Goal: Task Accomplishment & Management: Manage account settings

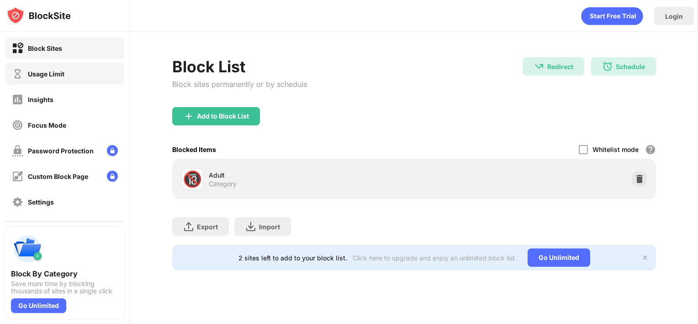
click at [47, 76] on div "Usage Limit" at bounding box center [46, 74] width 37 height 8
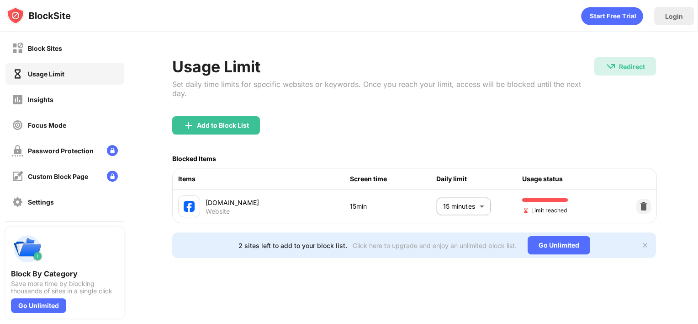
click at [485, 198] on body "Block Sites Usage Limit Insights Focus Mode Password Protection Custom Block Pa…" at bounding box center [349, 162] width 698 height 324
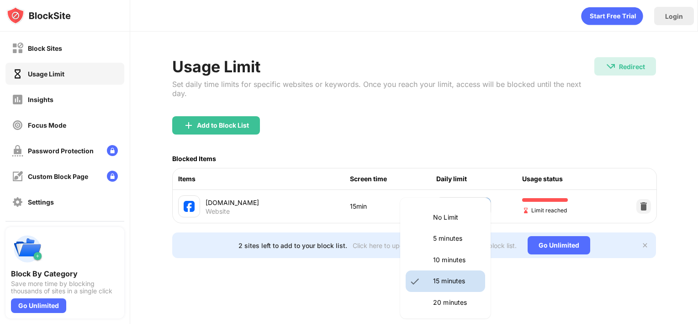
click at [455, 299] on p "20 minutes" at bounding box center [456, 302] width 47 height 10
type input "**"
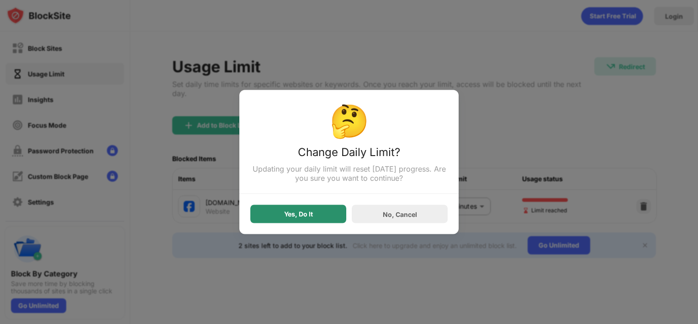
click at [308, 212] on div "Yes, Do It" at bounding box center [298, 213] width 29 height 7
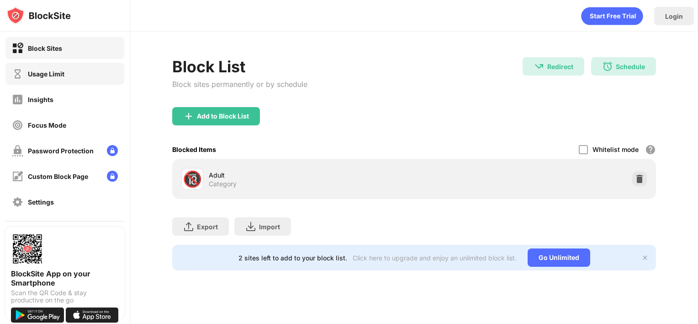
click at [37, 71] on div "Usage Limit" at bounding box center [46, 74] width 37 height 8
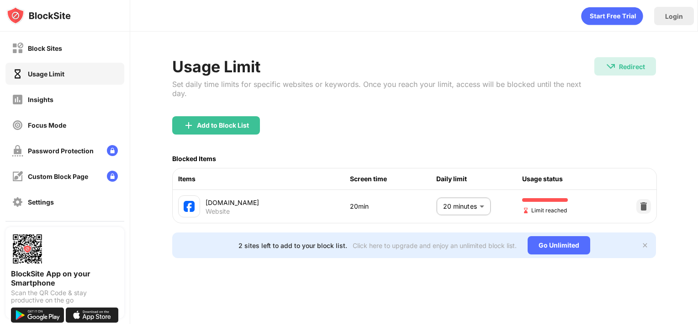
click at [462, 193] on body "Block Sites Usage Limit Insights Focus Mode Password Protection Custom Block Pa…" at bounding box center [349, 162] width 698 height 324
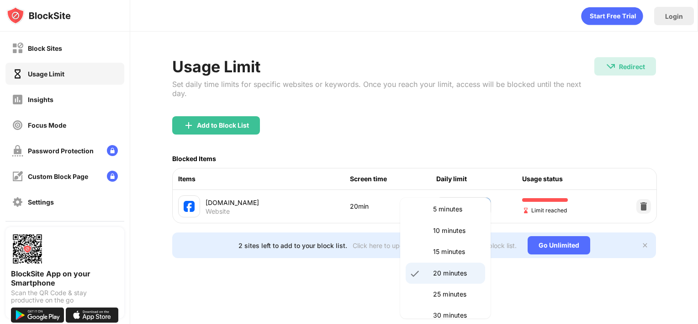
scroll to position [46, 0]
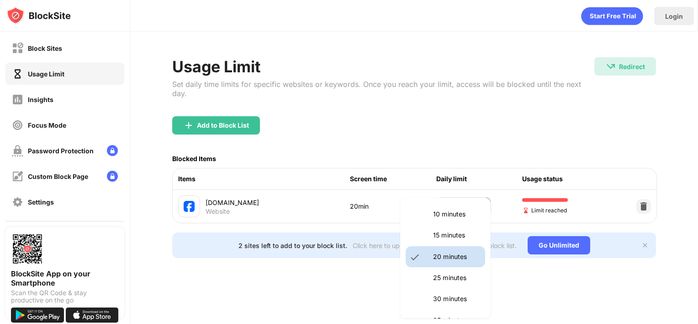
click at [454, 272] on li "25 minutes" at bounding box center [446, 277] width 80 height 21
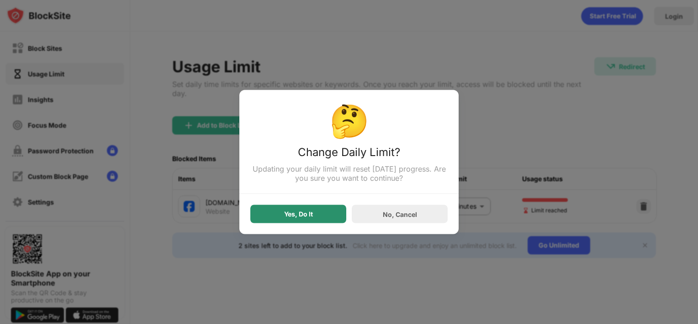
click at [308, 218] on div "Yes, Do It" at bounding box center [298, 213] width 29 height 7
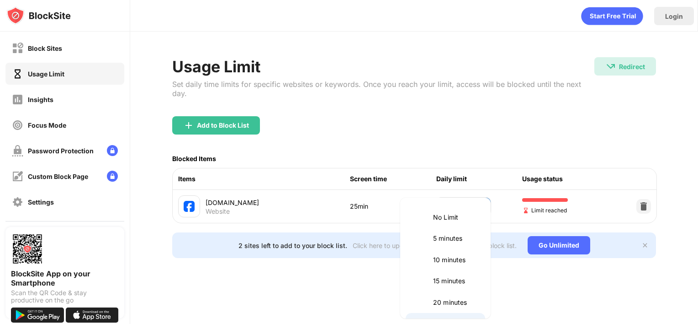
click at [473, 197] on body "Block Sites Usage Limit Insights Focus Mode Password Protection Custom Block Pa…" at bounding box center [349, 162] width 698 height 324
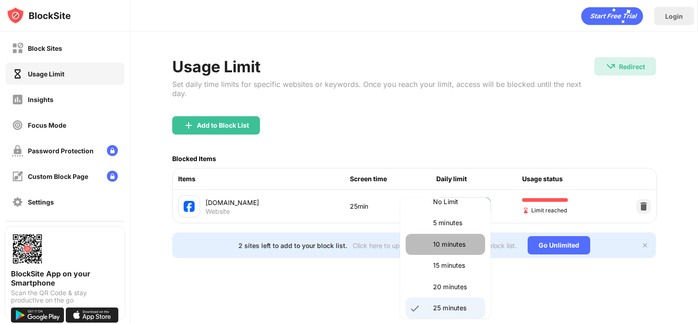
click at [455, 244] on p "10 minutes" at bounding box center [456, 244] width 47 height 10
type input "**"
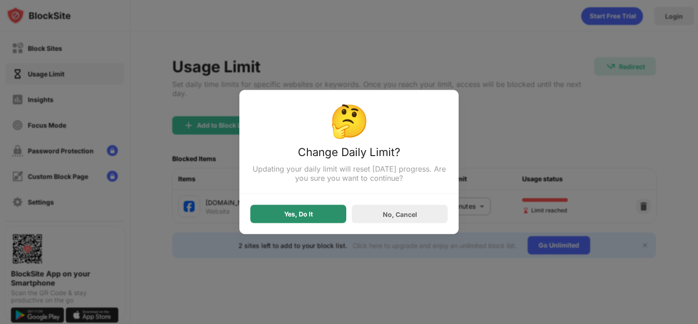
click at [322, 214] on div "Yes, Do It" at bounding box center [298, 214] width 96 height 18
